Goal: Navigation & Orientation: Understand site structure

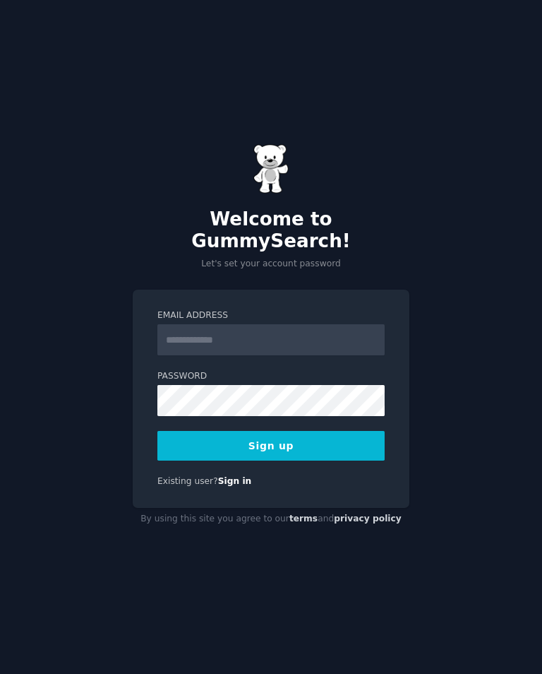
click at [345, 335] on input "Email Address" at bounding box center [270, 339] width 227 height 31
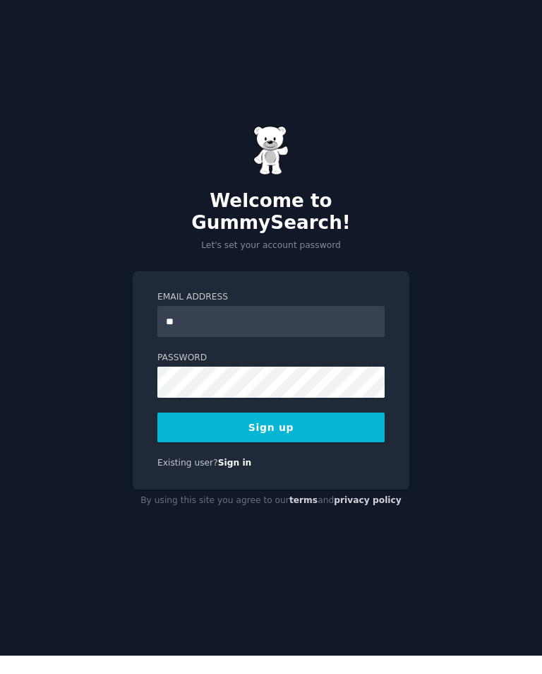
click at [0, 272] on div "Welcome to GummySearch! Let's set your account password Email Address ** Passwo…" at bounding box center [271, 337] width 542 height 674
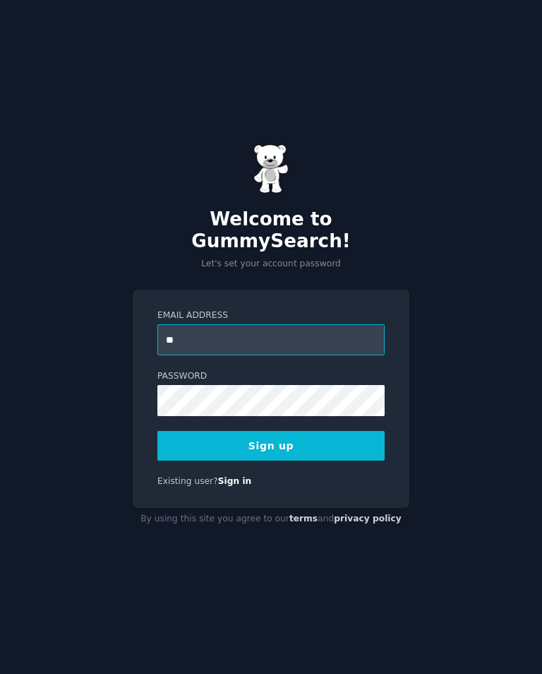
click at [345, 324] on input "**" at bounding box center [270, 339] width 227 height 31
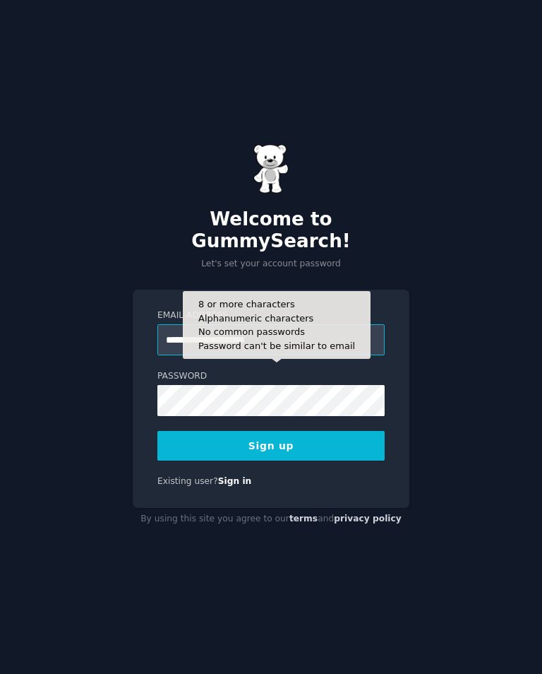
type input "**********"
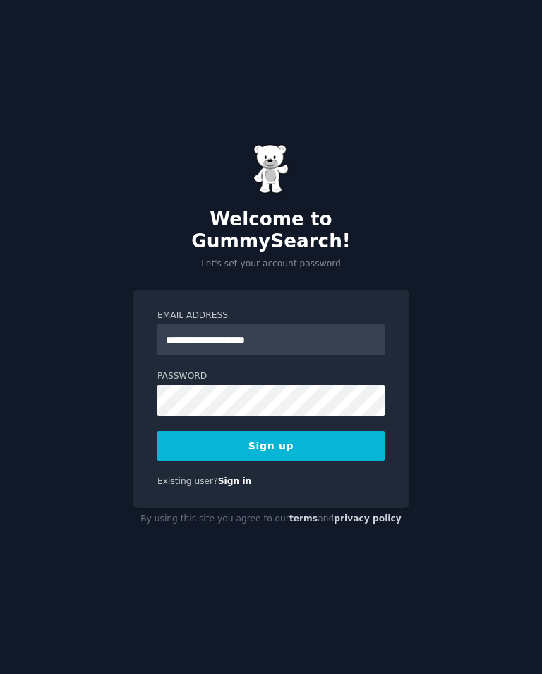
click at [470, 335] on div "**********" at bounding box center [271, 337] width 542 height 674
click at [231, 476] on link "Sign in" at bounding box center [235, 481] width 34 height 10
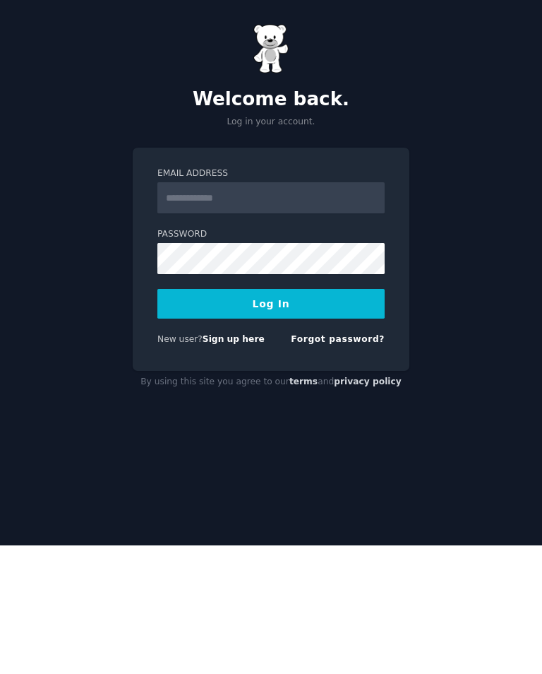
click at [326, 311] on input "Email Address" at bounding box center [270, 326] width 227 height 31
type input "*"
type input "**********"
click at [274, 417] on button "Log In" at bounding box center [270, 432] width 227 height 30
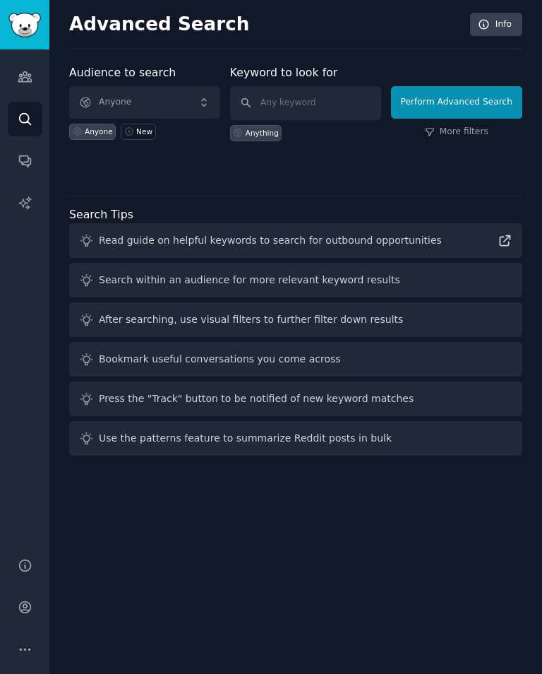
click at [35, 35] on img "Sidebar" at bounding box center [24, 25] width 32 height 25
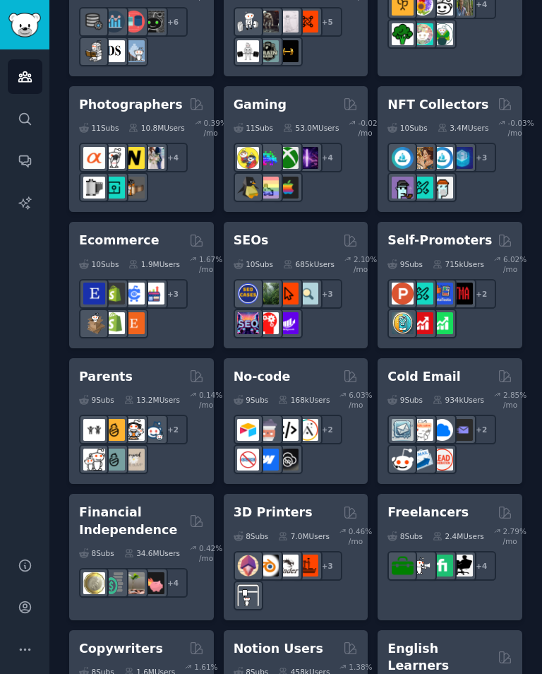
scroll to position [924, 0]
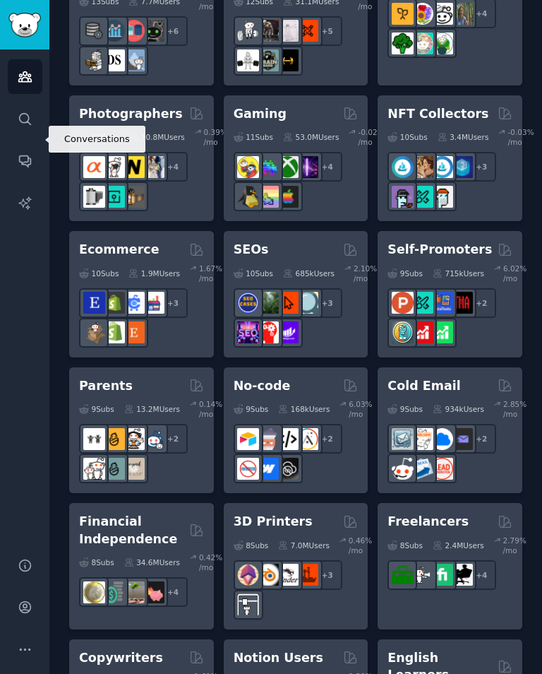
click at [28, 156] on icon "Sidebar" at bounding box center [24, 161] width 11 height 11
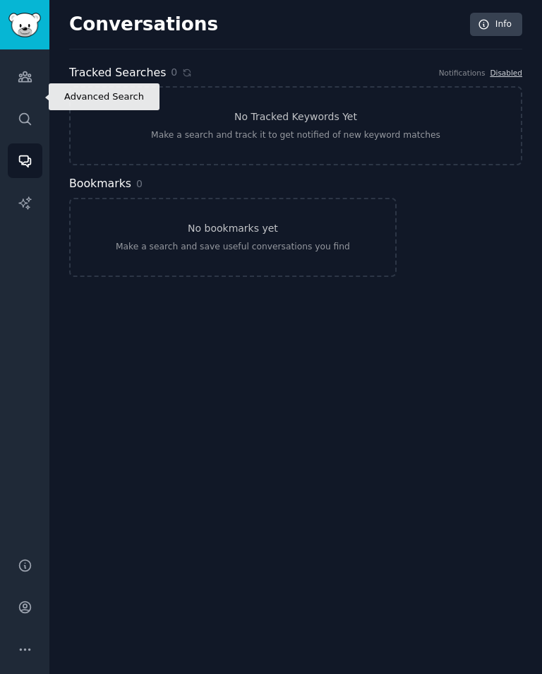
click at [34, 110] on link "Search" at bounding box center [25, 119] width 35 height 35
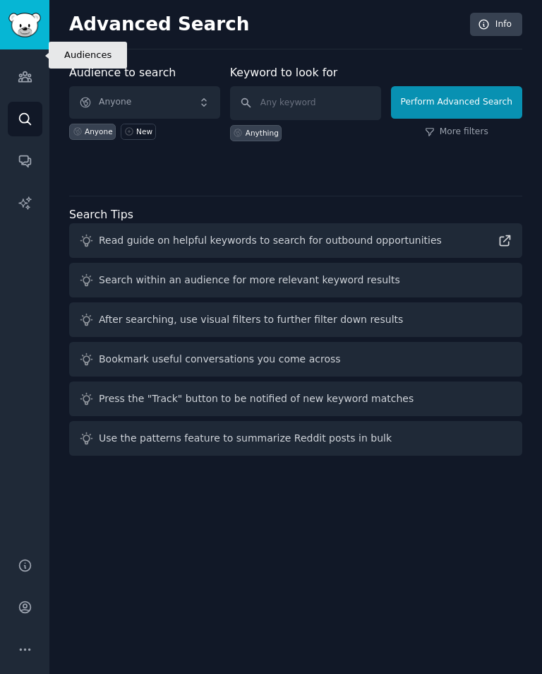
click at [26, 64] on link "Audiences" at bounding box center [25, 76] width 35 height 35
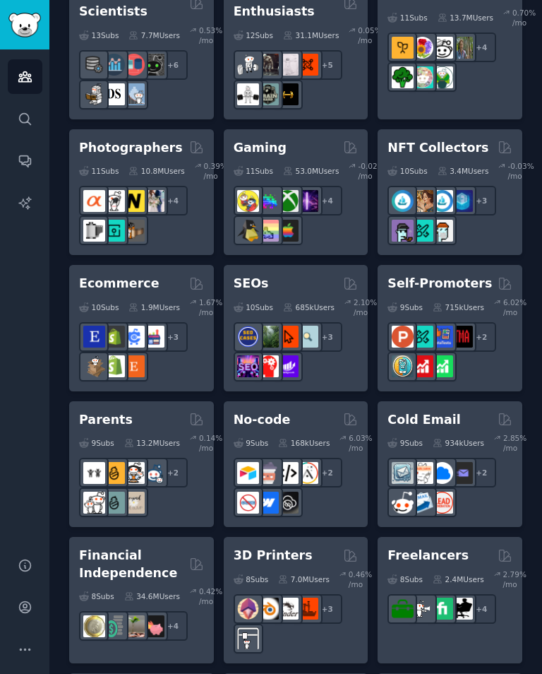
scroll to position [890, 0]
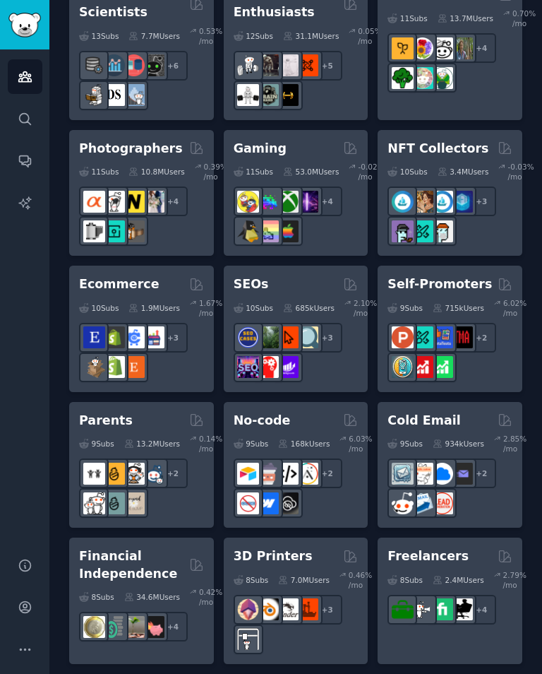
click at [293, 298] on div "685k Users" at bounding box center [309, 308] width 52 height 20
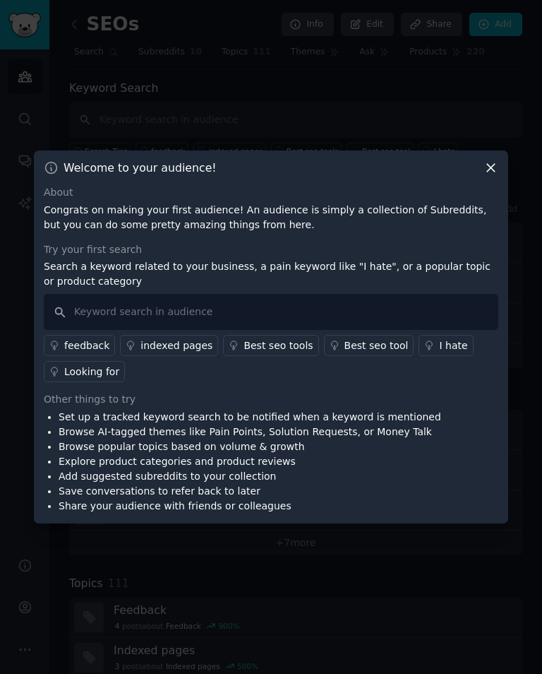
click at [494, 172] on icon at bounding box center [491, 169] width 8 height 8
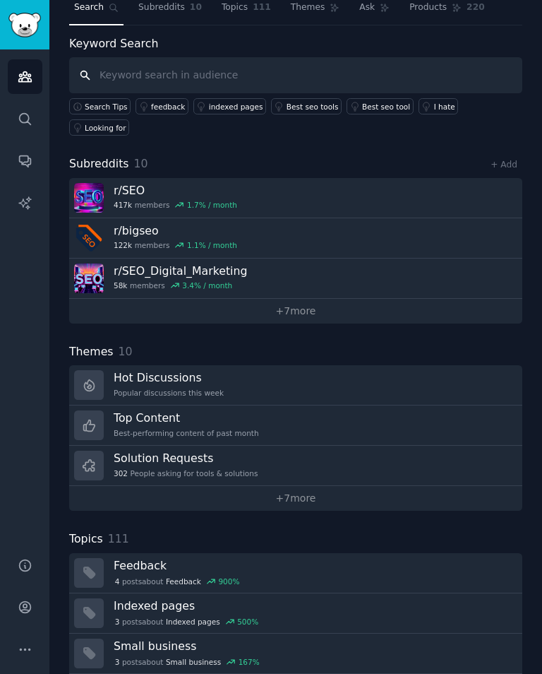
scroll to position [44, 0]
click at [442, 179] on link "r/ SEO 417k members 1.7 % / month" at bounding box center [295, 199] width 453 height 40
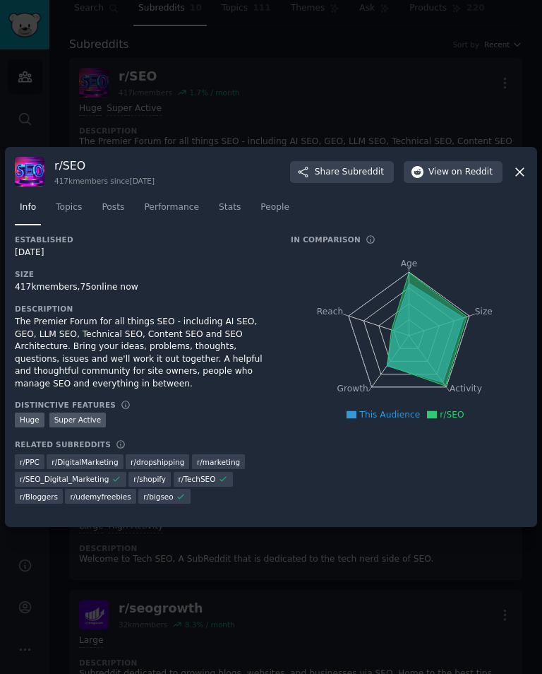
click at [71, 213] on span "Topics" at bounding box center [69, 207] width 26 height 13
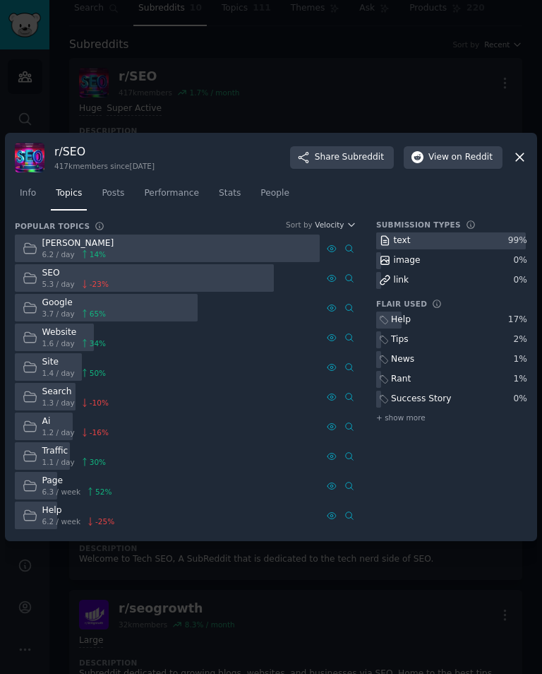
click at [109, 200] on span "Posts" at bounding box center [113, 193] width 23 height 13
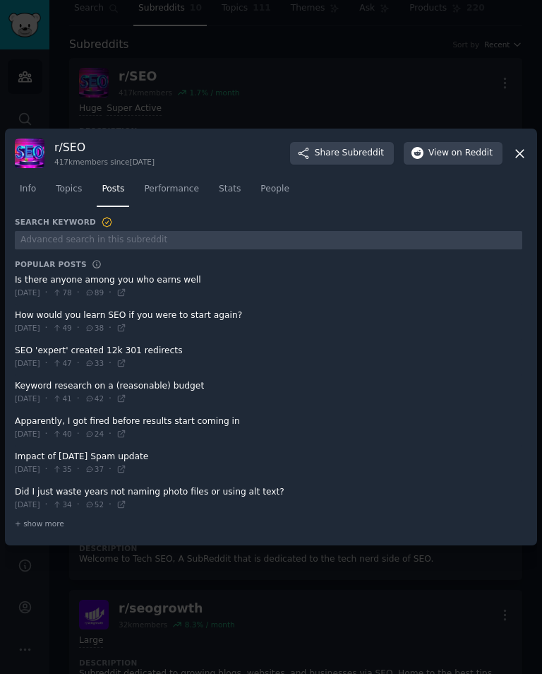
scroll to position [22, 0]
click at [34, 375] on span at bounding box center [269, 392] width 508 height 35
click at [42, 375] on span at bounding box center [269, 392] width 508 height 35
click at [472, 487] on span at bounding box center [269, 498] width 508 height 35
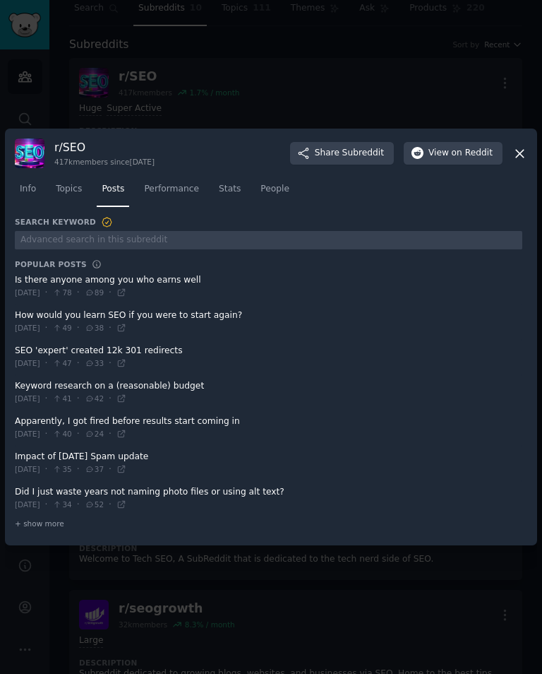
click at [495, 404] on span at bounding box center [269, 392] width 508 height 35
click at [461, 160] on span "on Reddit" at bounding box center [472, 153] width 41 height 13
click at [519, 150] on icon at bounding box center [520, 154] width 8 height 8
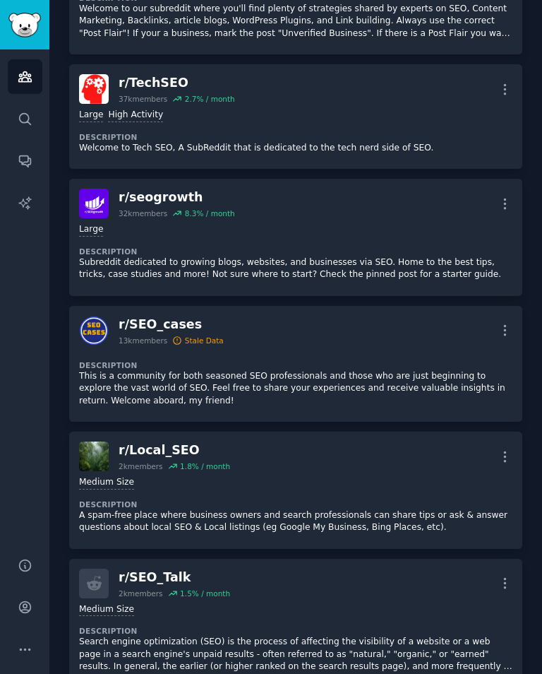
scroll to position [465, 0]
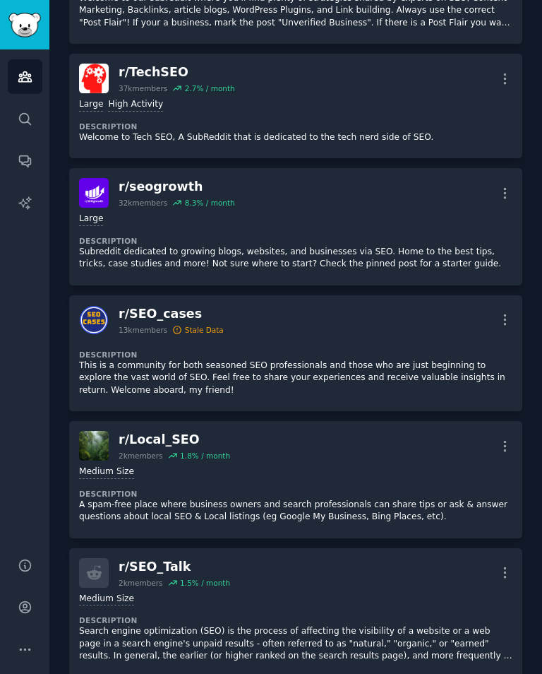
click at [427, 489] on dt "Description" at bounding box center [296, 494] width 434 height 10
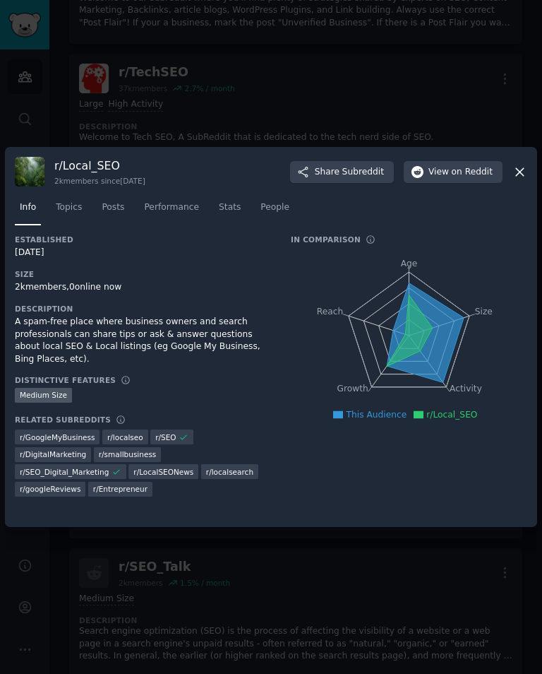
click at [77, 214] on span "Topics" at bounding box center [69, 207] width 26 height 13
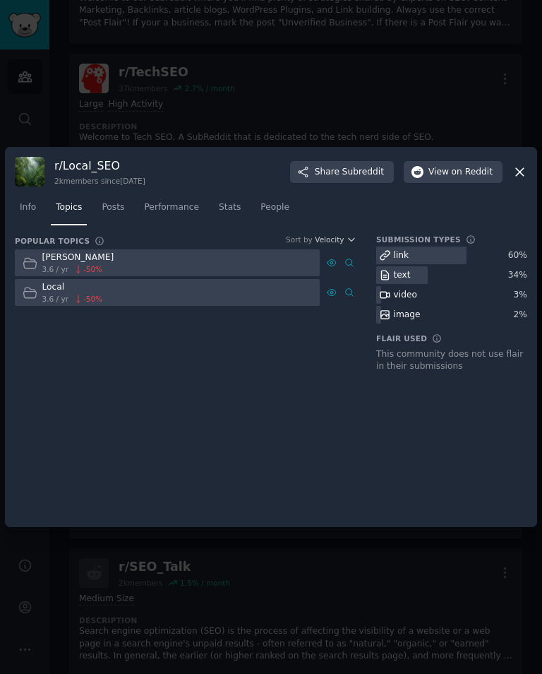
click at [137, 303] on div at bounding box center [167, 293] width 305 height 28
click at [55, 304] on span "3.6 / yr" at bounding box center [55, 299] width 26 height 10
click at [280, 299] on div at bounding box center [167, 293] width 305 height 28
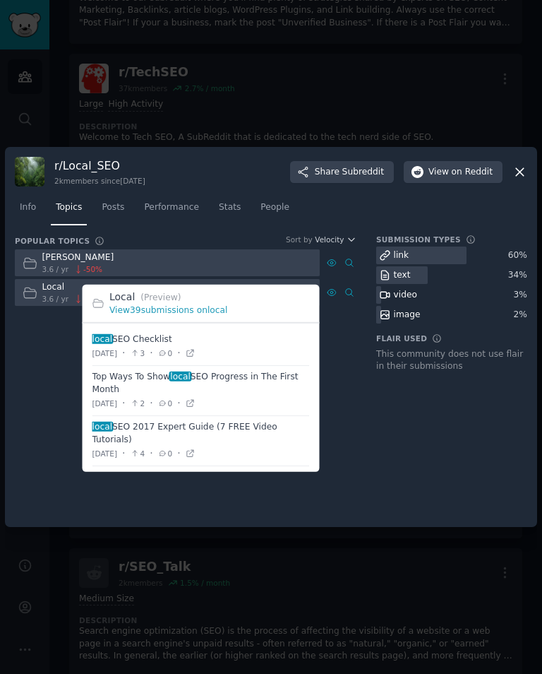
click at [31, 411] on div "Popular Topics Sort by Velocity Seo 3.6 / yr -50 % Local 3.6 / yr -50 % Submiss…" at bounding box center [271, 375] width 513 height 282
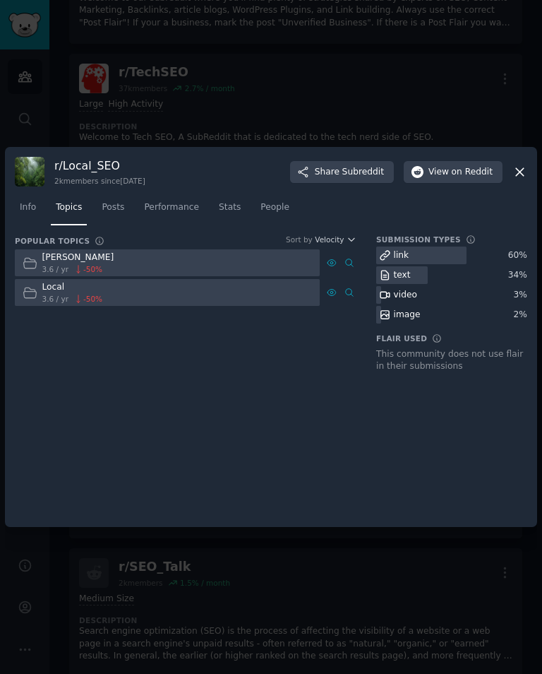
click at [525, 179] on icon at bounding box center [520, 172] width 15 height 15
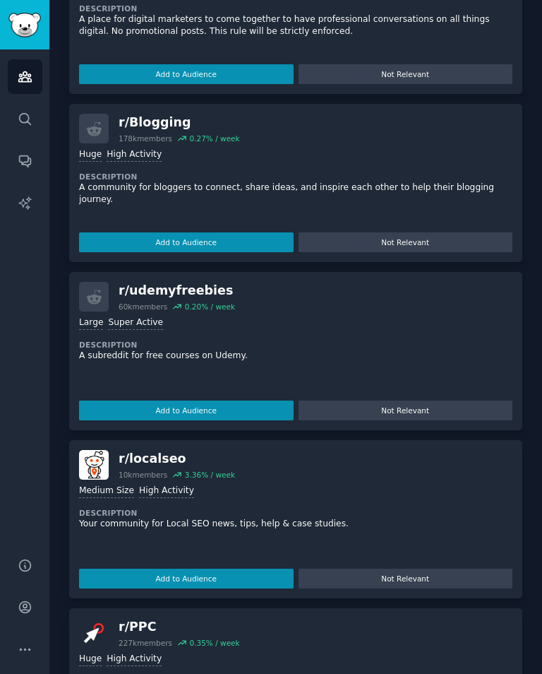
scroll to position [1503, 0]
click at [131, 568] on button "Add to Audience" at bounding box center [186, 578] width 215 height 20
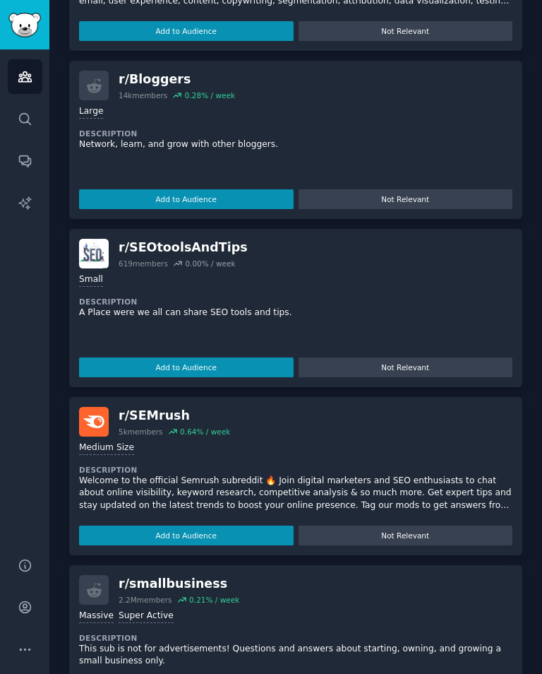
scroll to position [2333, 0]
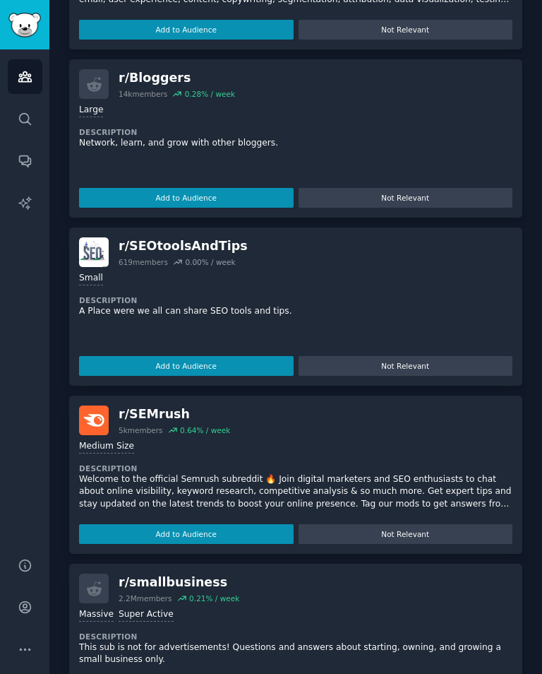
click at [111, 356] on button "Add to Audience" at bounding box center [186, 366] width 215 height 20
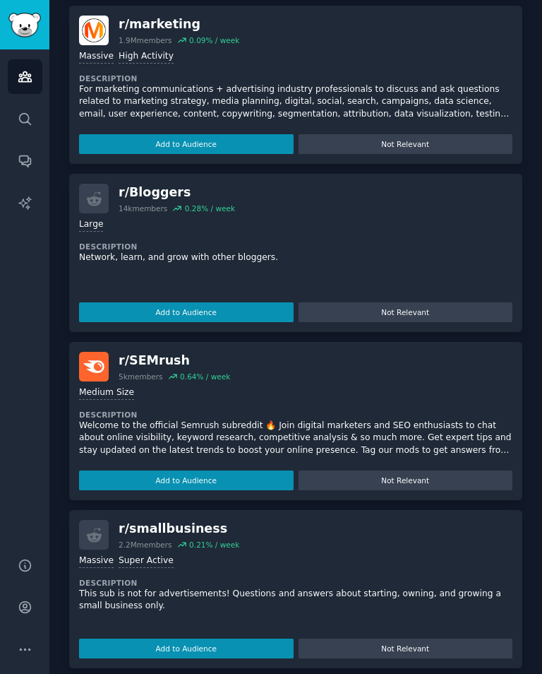
click at [3, 266] on div "Audiences Search Conversations AI Reports" at bounding box center [24, 294] width 49 height 491
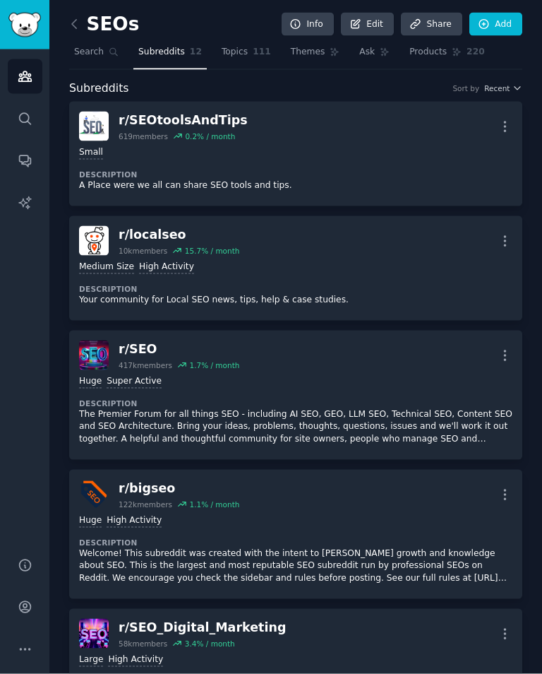
scroll to position [0, 0]
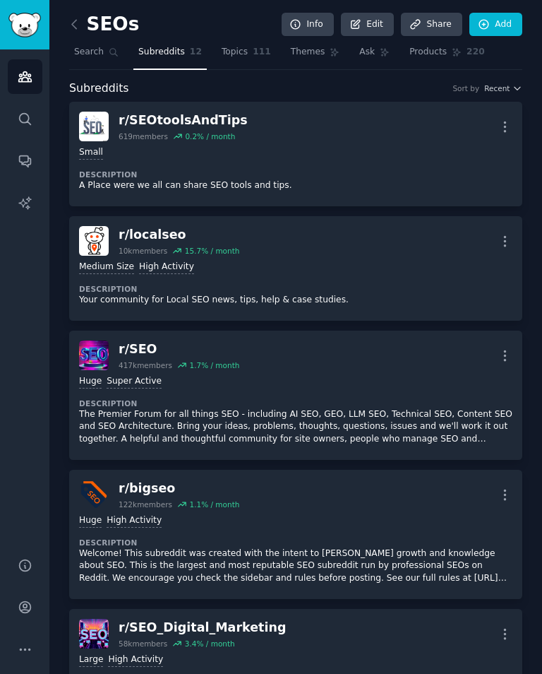
click at [311, 23] on link "Info" at bounding box center [308, 25] width 52 height 24
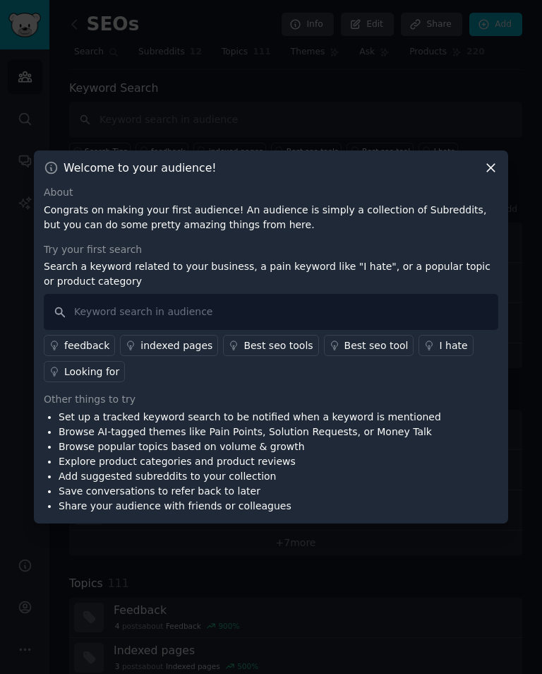
click at [496, 175] on icon at bounding box center [491, 167] width 15 height 15
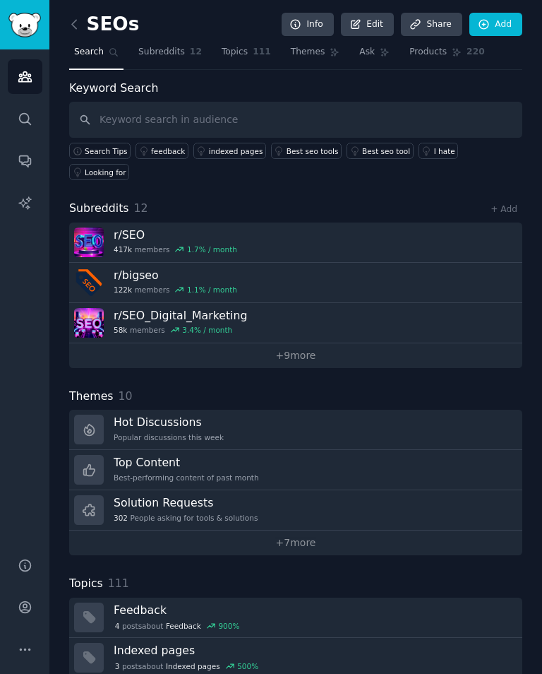
click at [30, 354] on div "Audiences Search Conversations AI Reports" at bounding box center [24, 294] width 49 height 491
click at [26, 613] on icon "Sidebar" at bounding box center [24, 607] width 11 height 11
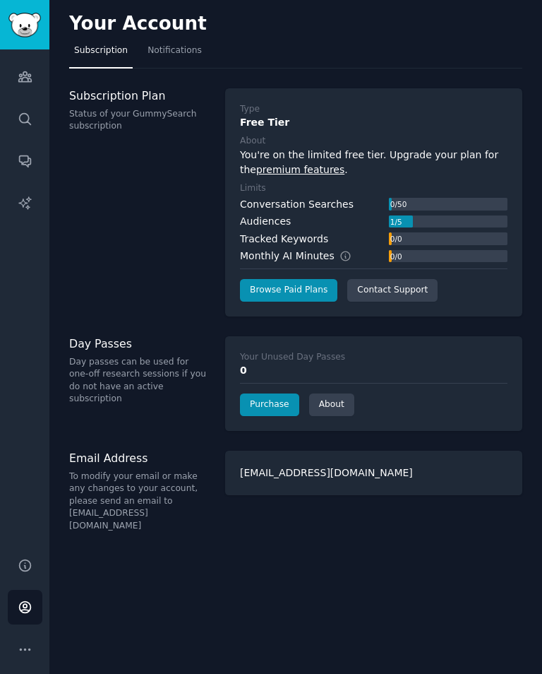
click at [296, 287] on link "Browse Paid Plans" at bounding box center [288, 290] width 97 height 23
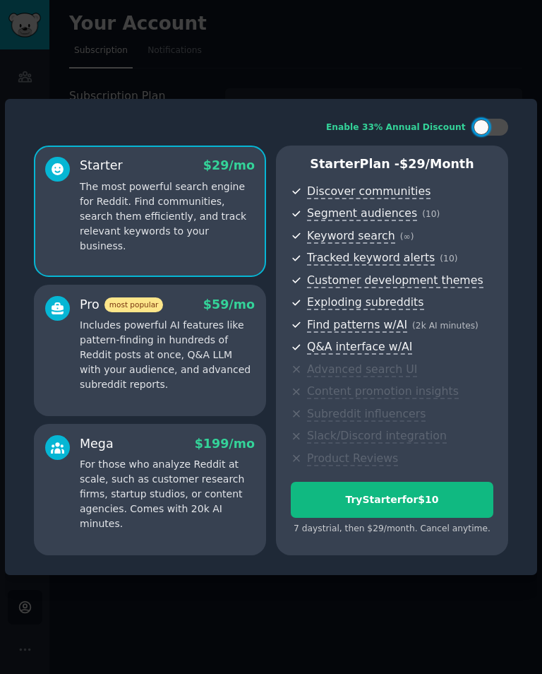
click at [70, 368] on div "Pro most popular $ 59 /mo Includes powerful AI features like pattern-finding in…" at bounding box center [150, 344] width 210 height 97
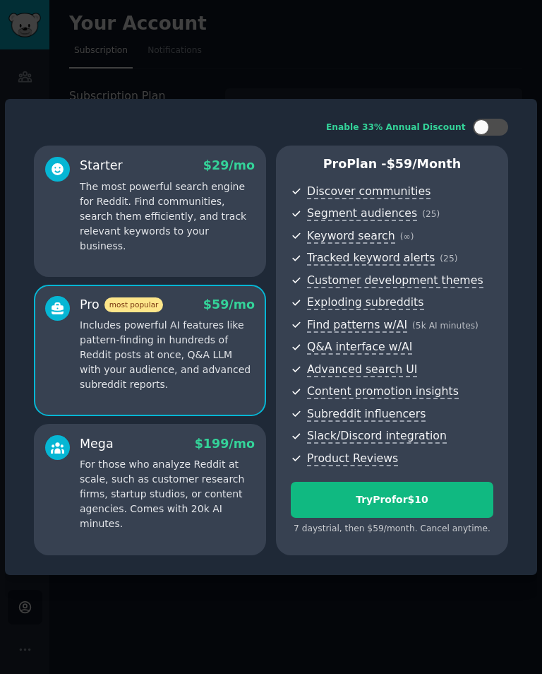
click at [52, 505] on div at bounding box center [57, 483] width 25 height 97
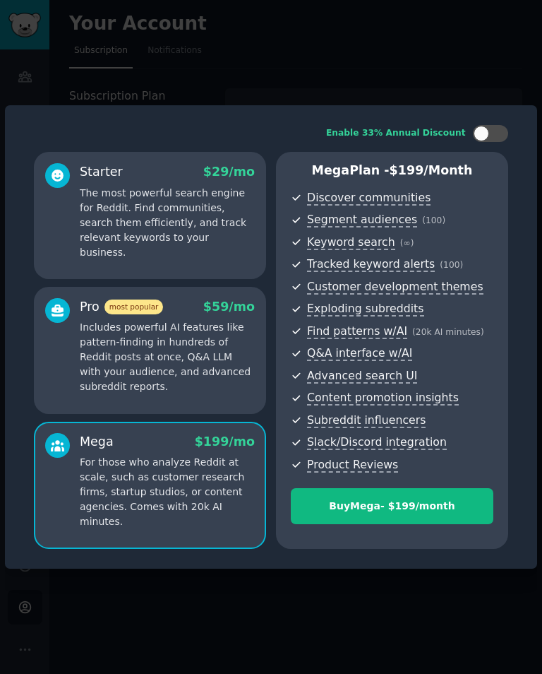
click at [477, 75] on div at bounding box center [271, 337] width 542 height 674
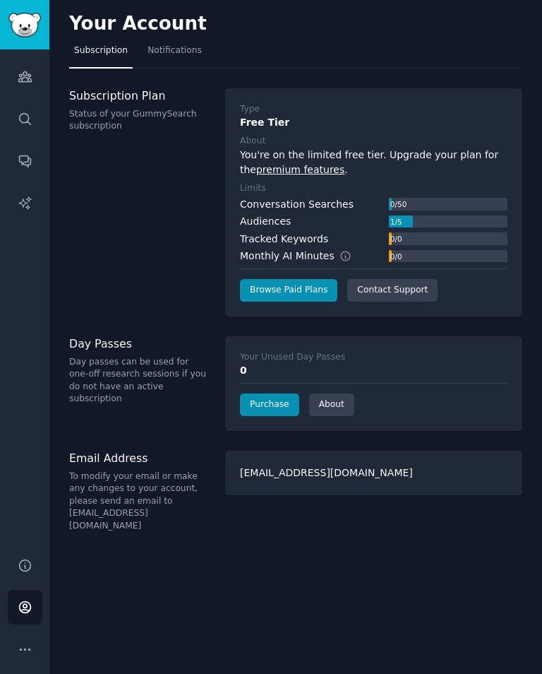
click at [32, 28] on img "Sidebar" at bounding box center [24, 25] width 32 height 25
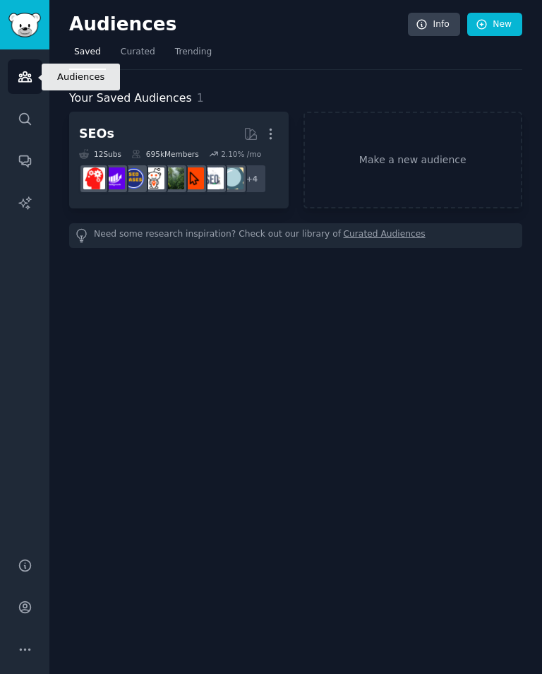
click at [25, 83] on icon "Sidebar" at bounding box center [25, 76] width 15 height 15
click at [23, 31] on img "Sidebar" at bounding box center [24, 25] width 32 height 25
click at [9, 25] on img "Sidebar" at bounding box center [24, 25] width 32 height 25
click at [148, 416] on div "Audiences Info New Saved Curated Trending Your Saved Audiences 1 SEOs More 12 S…" at bounding box center [295, 337] width 493 height 674
click at [28, 614] on icon "Sidebar" at bounding box center [25, 607] width 15 height 15
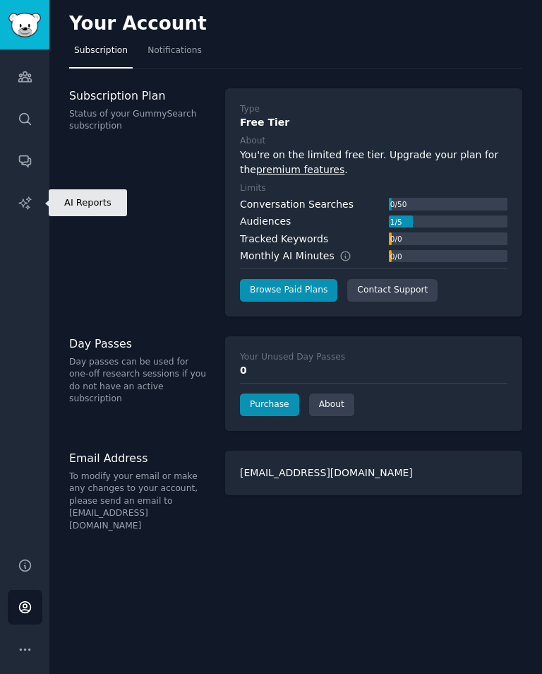
click at [30, 202] on icon "Sidebar" at bounding box center [25, 203] width 15 height 15
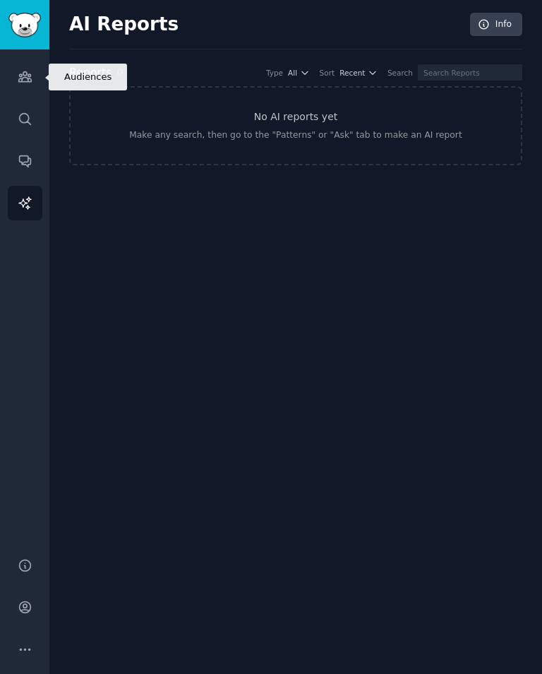
click at [30, 83] on icon "Sidebar" at bounding box center [25, 76] width 15 height 15
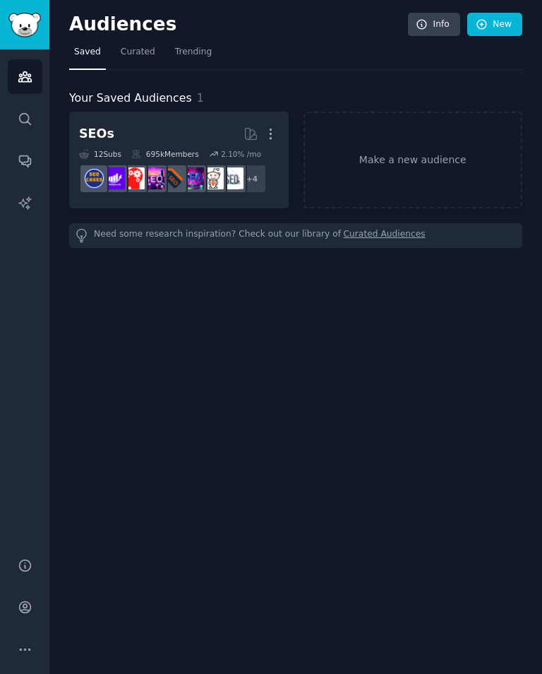
click at [140, 54] on span "Curated" at bounding box center [138, 52] width 35 height 13
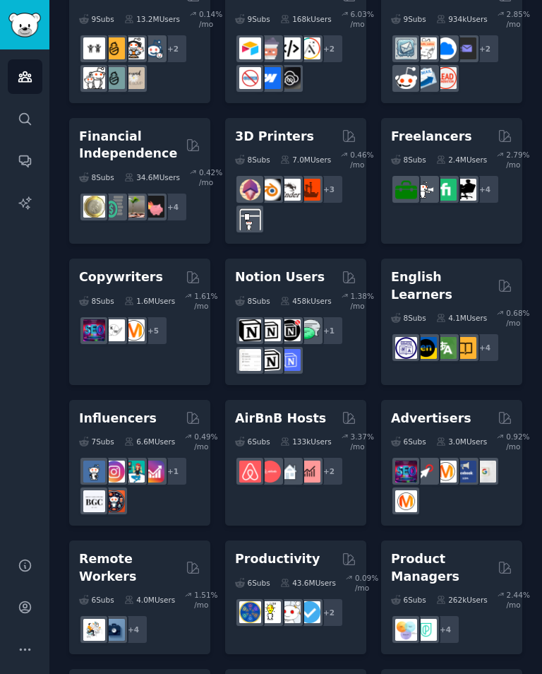
scroll to position [1206, 0]
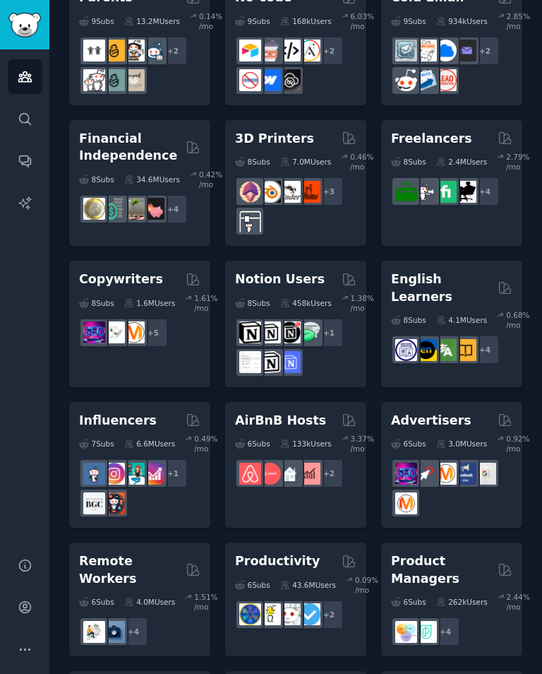
click at [114, 412] on h2 "Influencers" at bounding box center [118, 421] width 78 height 18
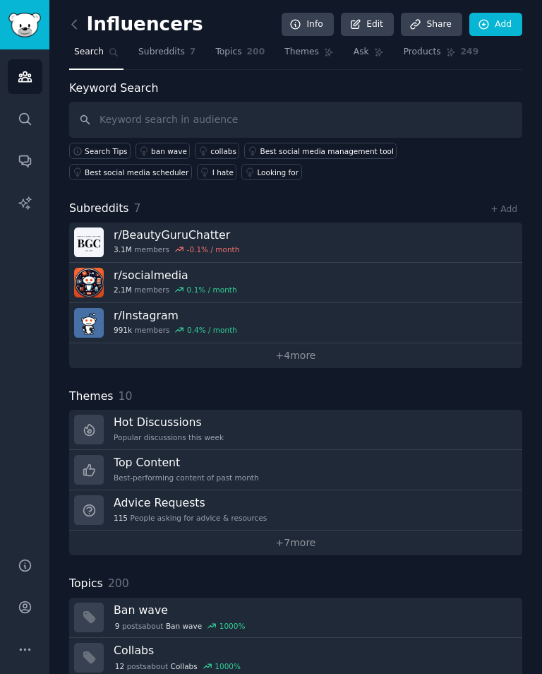
click at [164, 49] on span "Subreddits" at bounding box center [161, 52] width 47 height 13
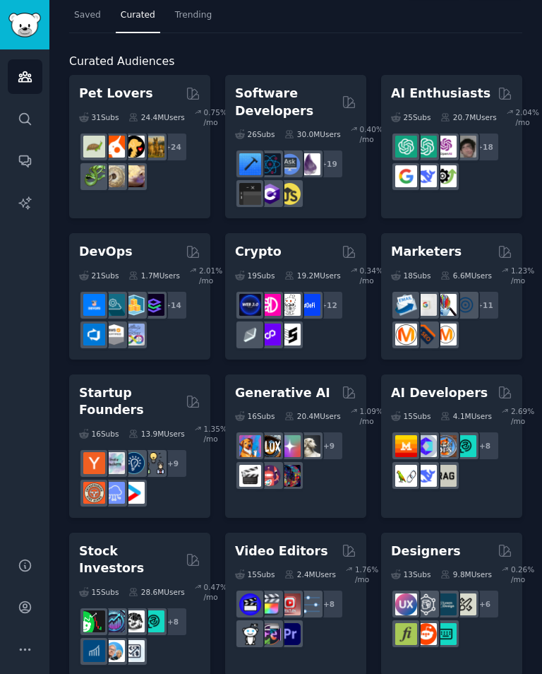
scroll to position [36, 0]
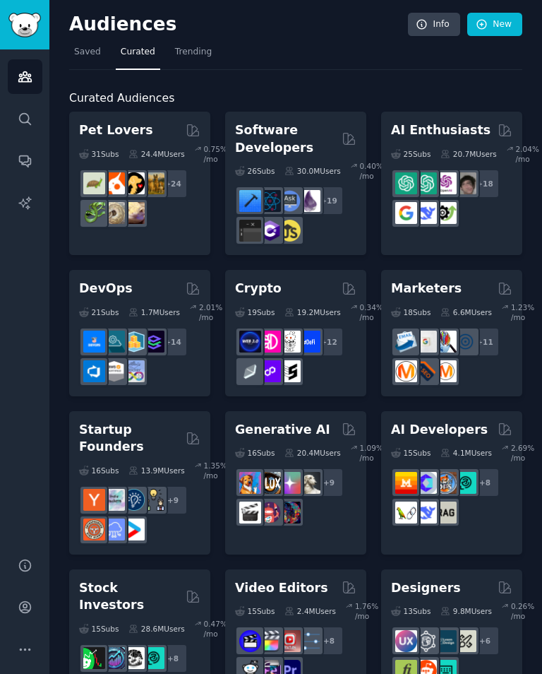
scroll to position [0, 0]
